Goal: Task Accomplishment & Management: Complete application form

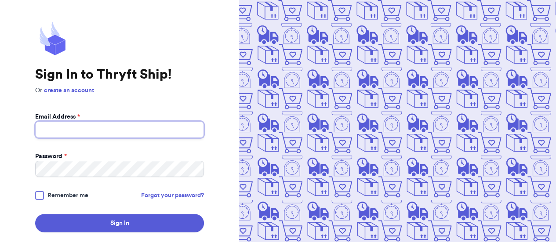
click at [120, 131] on input "Email Address *" at bounding box center [119, 129] width 169 height 17
type input "[EMAIL_ADDRESS][DOMAIN_NAME]"
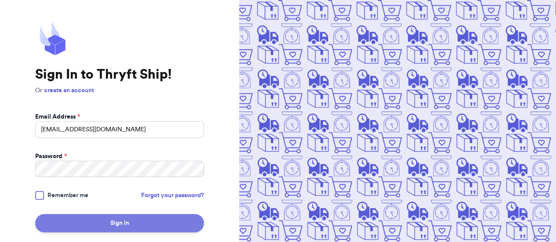
click at [92, 229] on button "Sign In" at bounding box center [119, 223] width 169 height 18
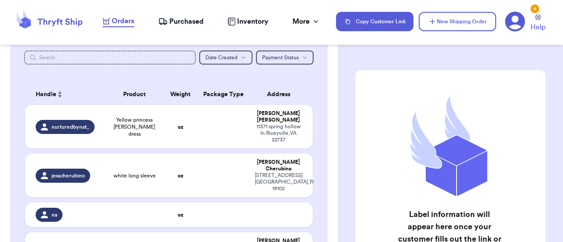
scroll to position [120, 0]
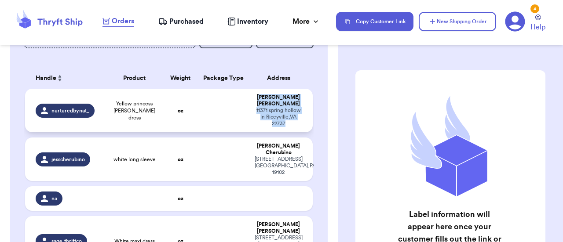
drag, startPoint x: 282, startPoint y: 119, endPoint x: 243, endPoint y: 91, distance: 48.6
click at [243, 91] on tr "nurturedbynat_ Yellow princess [PERSON_NAME] dress oz [PERSON_NAME] [STREET_ADD…" at bounding box center [169, 111] width 288 height 44
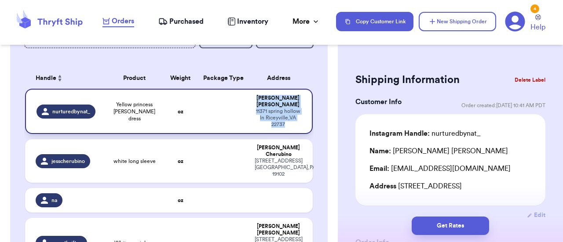
copy tr "[PERSON_NAME] [STREET_ADDRESS]"
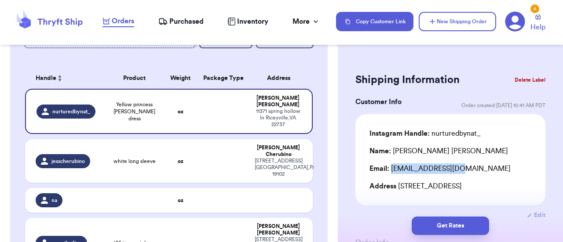
drag, startPoint x: 467, startPoint y: 170, endPoint x: 393, endPoint y: 176, distance: 74.6
click at [393, 176] on div "Instagram Handle: nurturedbynat_ Name: [PERSON_NAME] Email: [EMAIL_ADDRESS][DOM…" at bounding box center [450, 159] width 162 height 63
copy div "[EMAIL_ADDRESS][DOMAIN_NAME]"
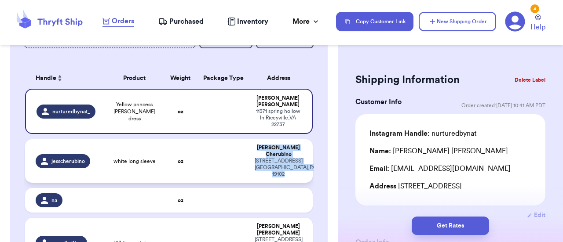
drag, startPoint x: 285, startPoint y: 163, endPoint x: 241, endPoint y: 137, distance: 51.3
click at [241, 139] on tr "jesscherubino white long sleeve oz [PERSON_NAME] [STREET_ADDRESS]" at bounding box center [169, 161] width 288 height 44
type input "white long sleeve"
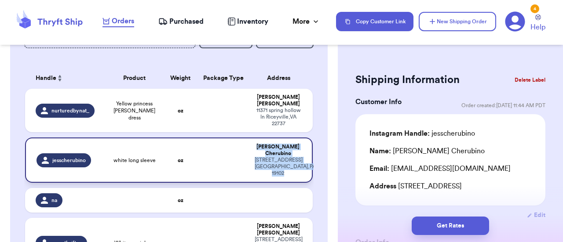
copy tr "[PERSON_NAME] [STREET_ADDRESS]"
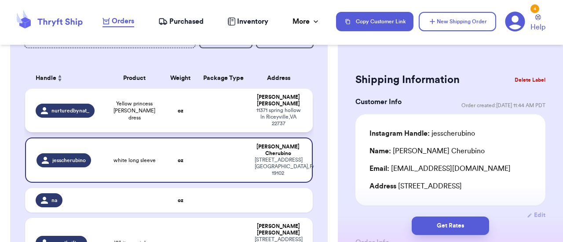
click at [288, 113] on div "[STREET_ADDRESS]" at bounding box center [278, 117] width 47 height 20
type input "Yellow princess [PERSON_NAME] dress"
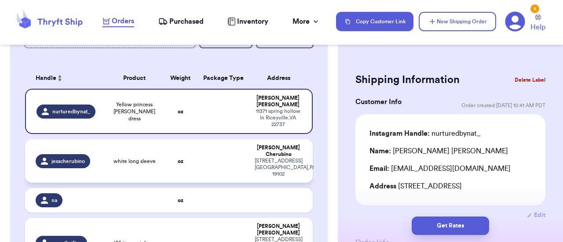
click at [283, 158] on div "[STREET_ADDRESS]" at bounding box center [278, 168] width 47 height 20
type input "white long sleeve"
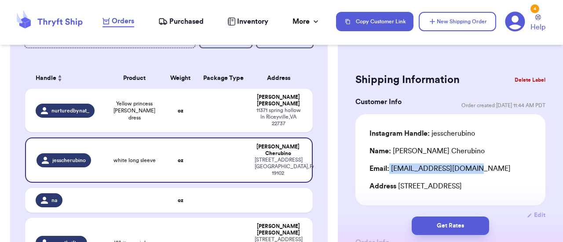
drag, startPoint x: 474, startPoint y: 169, endPoint x: 390, endPoint y: 164, distance: 84.6
click at [390, 164] on div "Email: [EMAIL_ADDRESS][DOMAIN_NAME]" at bounding box center [450, 169] width 162 height 11
copy div "[EMAIL_ADDRESS][DOMAIN_NAME]"
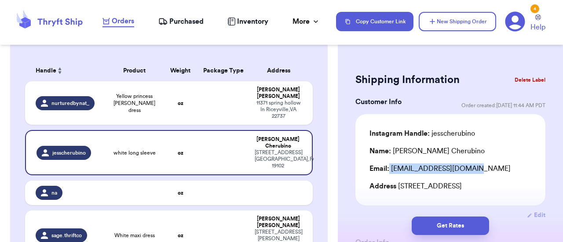
scroll to position [128, 0]
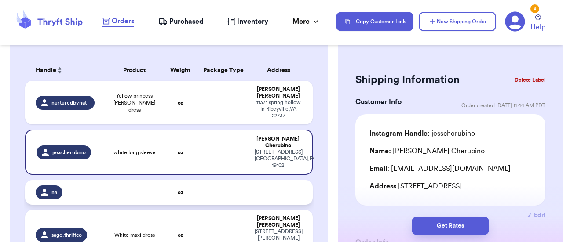
click at [113, 180] on td at bounding box center [135, 192] width 58 height 25
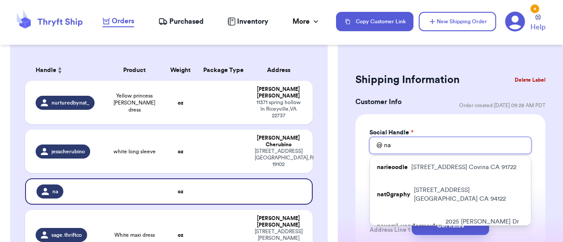
click at [414, 151] on input "na" at bounding box center [450, 145] width 162 height 17
type input "s"
type input "sl"
click at [414, 151] on input "sl" at bounding box center [450, 145] width 162 height 17
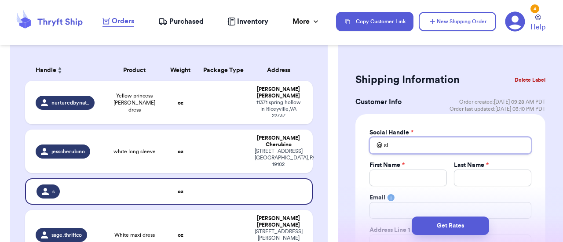
type input "s"
type input "sl"
type input "s"
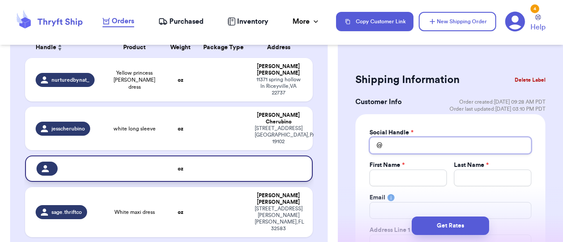
scroll to position [0, 0]
